Goal: Browse casually

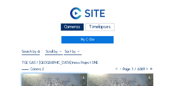
scroll to position [55, 0]
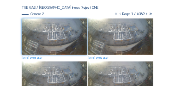
click at [55, 34] on img at bounding box center [54, 37] width 65 height 37
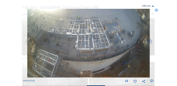
click at [156, 11] on icon at bounding box center [156, 10] width 3 height 3
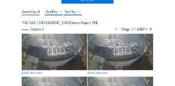
scroll to position [41, 0]
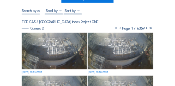
click at [54, 49] on img at bounding box center [54, 51] width 65 height 37
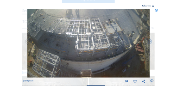
click at [156, 11] on icon at bounding box center [156, 10] width 3 height 3
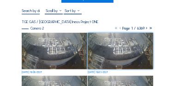
click at [68, 45] on img at bounding box center [54, 51] width 65 height 37
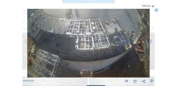
click at [157, 11] on icon at bounding box center [156, 10] width 3 height 3
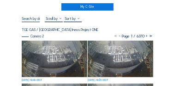
scroll to position [34, 0]
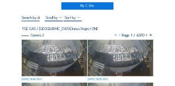
click at [58, 48] on img at bounding box center [54, 58] width 65 height 37
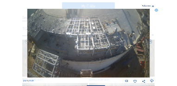
click at [156, 10] on icon at bounding box center [156, 10] width 3 height 3
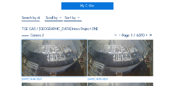
click at [68, 57] on img at bounding box center [54, 58] width 65 height 37
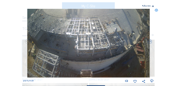
click at [156, 11] on icon at bounding box center [156, 10] width 3 height 3
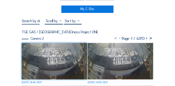
scroll to position [0, 0]
